Goal: Transaction & Acquisition: Download file/media

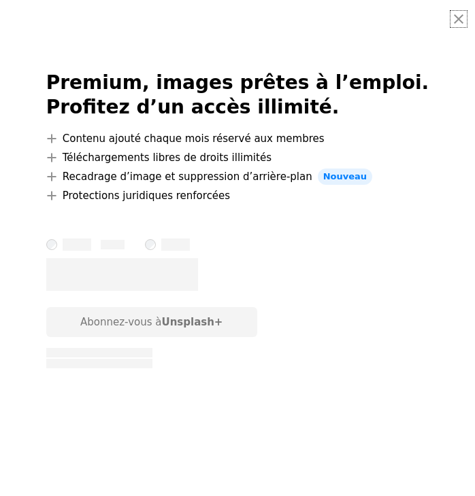
scroll to position [582, 0]
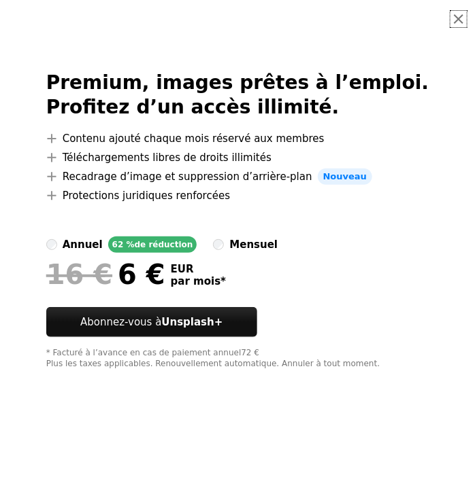
click at [457, 20] on button "An X shape" at bounding box center [458, 19] width 16 height 16
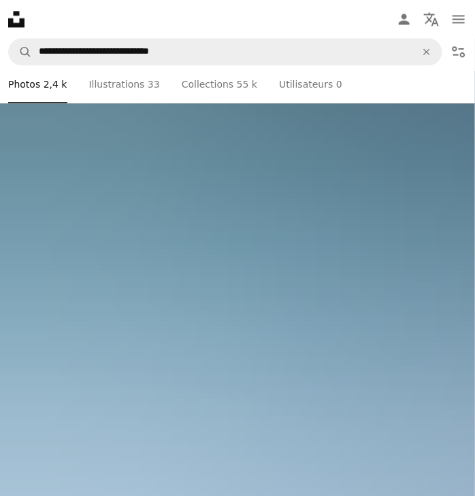
scroll to position [156225, 0]
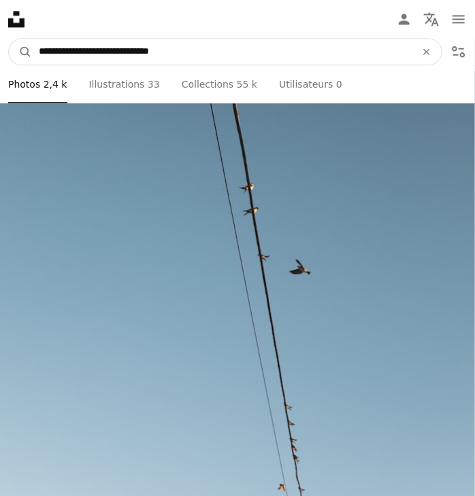
drag, startPoint x: 207, startPoint y: 39, endPoint x: 29, endPoint y: 55, distance: 178.2
click at [32, 55] on input "**********" at bounding box center [221, 52] width 379 height 26
type input "**********"
click button "A magnifying glass" at bounding box center [20, 52] width 23 height 26
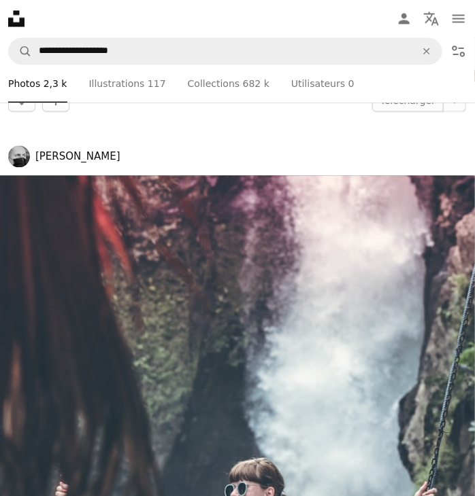
scroll to position [10121, 0]
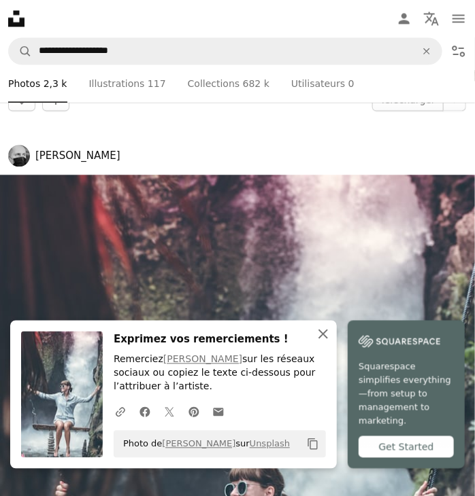
click at [328, 333] on icon "button" at bounding box center [323, 335] width 10 height 10
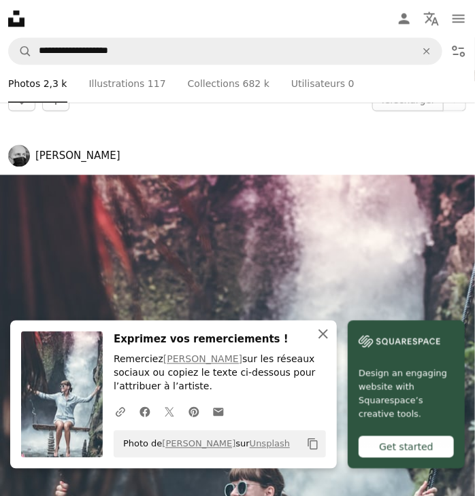
click at [328, 332] on icon "button" at bounding box center [323, 335] width 10 height 10
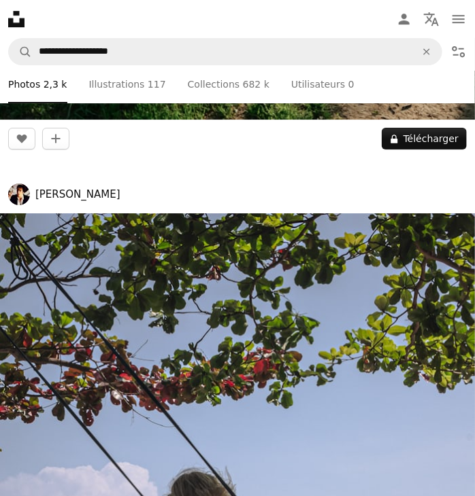
scroll to position [15235, 0]
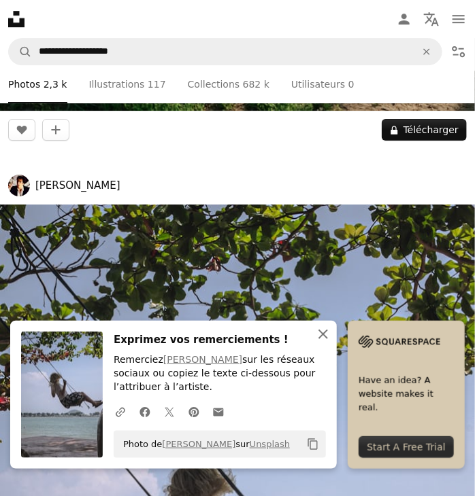
click at [331, 337] on icon "An X shape" at bounding box center [323, 334] width 16 height 16
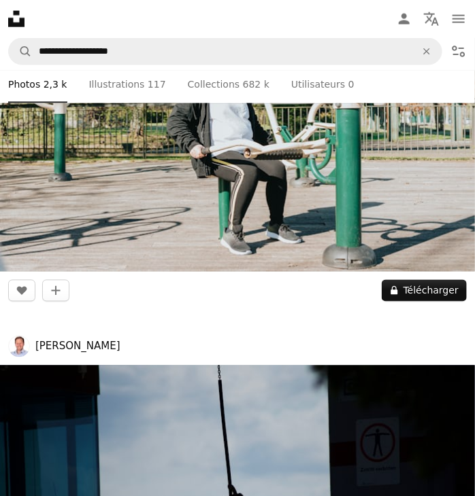
scroll to position [20617, 0]
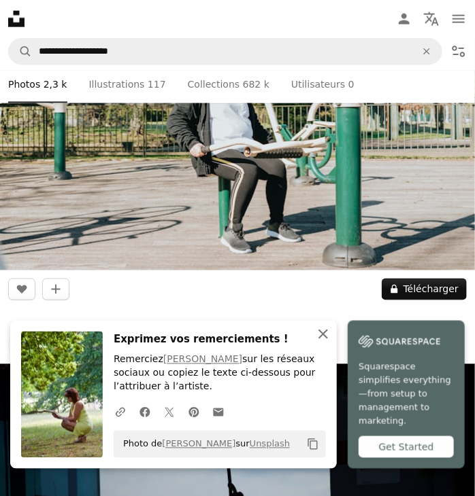
click at [328, 334] on icon "button" at bounding box center [323, 335] width 10 height 10
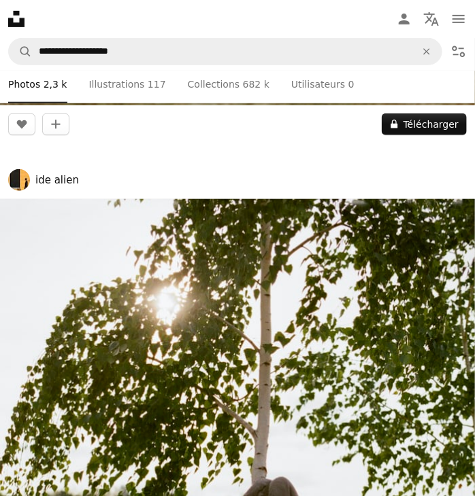
scroll to position [38151, 0]
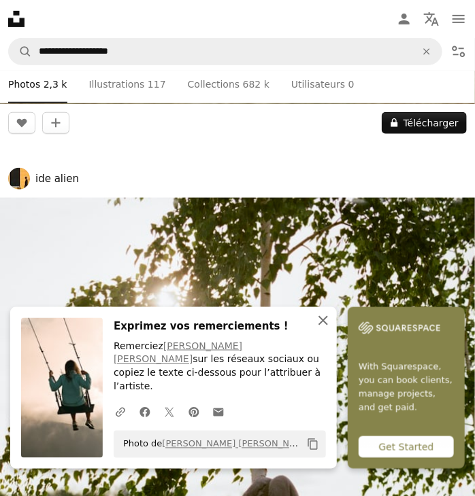
click at [328, 326] on icon "button" at bounding box center [323, 321] width 10 height 10
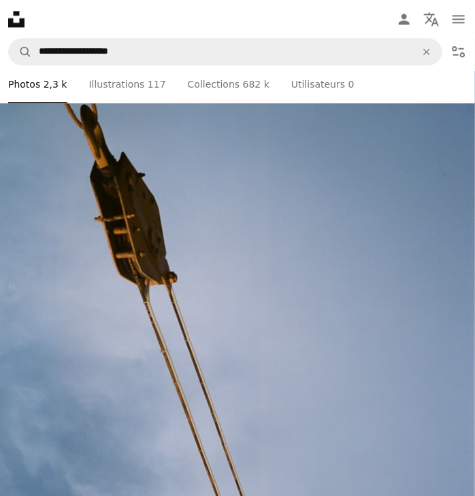
scroll to position [43474, 0]
